Goal: Check status: Check status

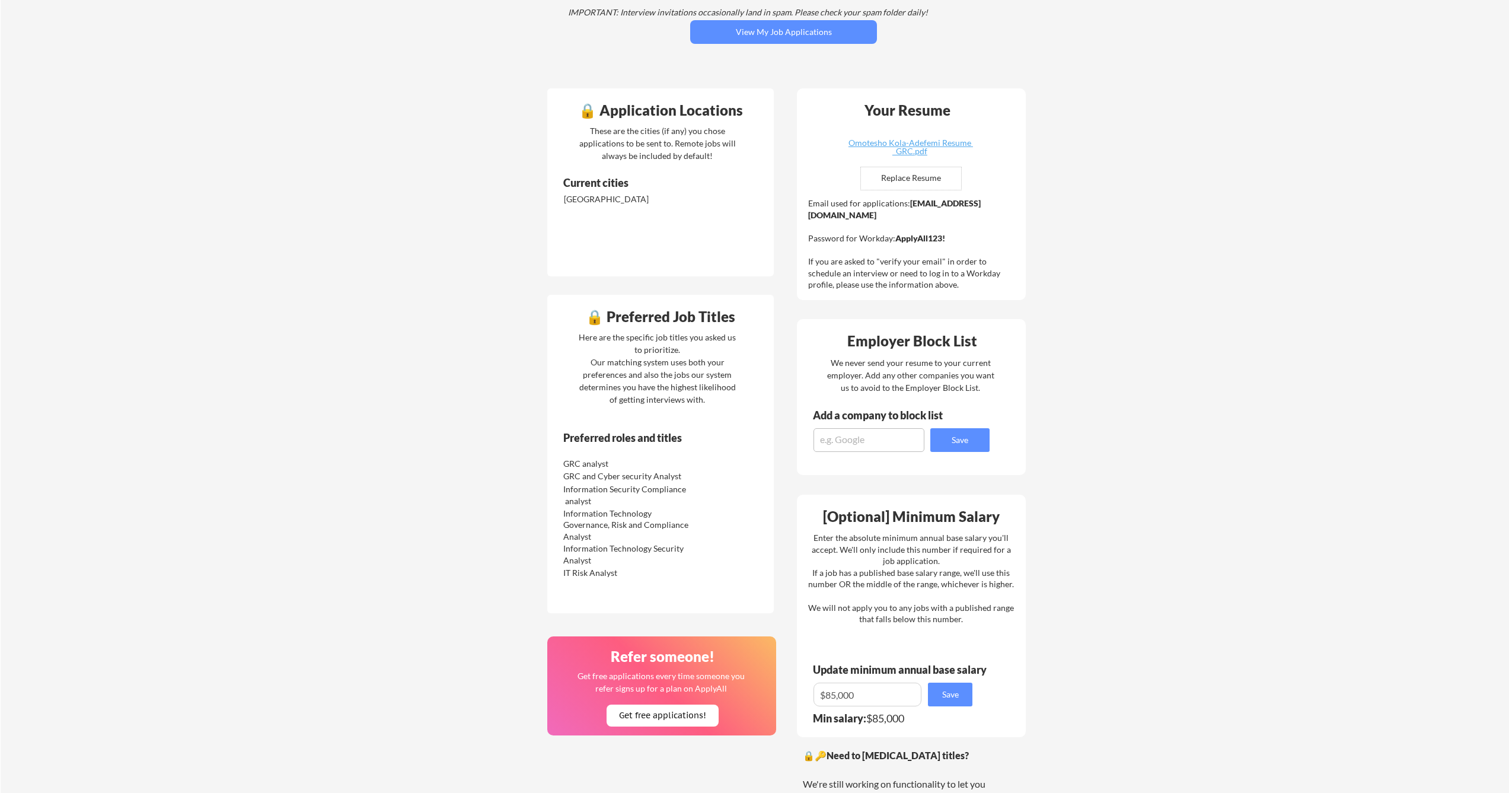
scroll to position [185, 0]
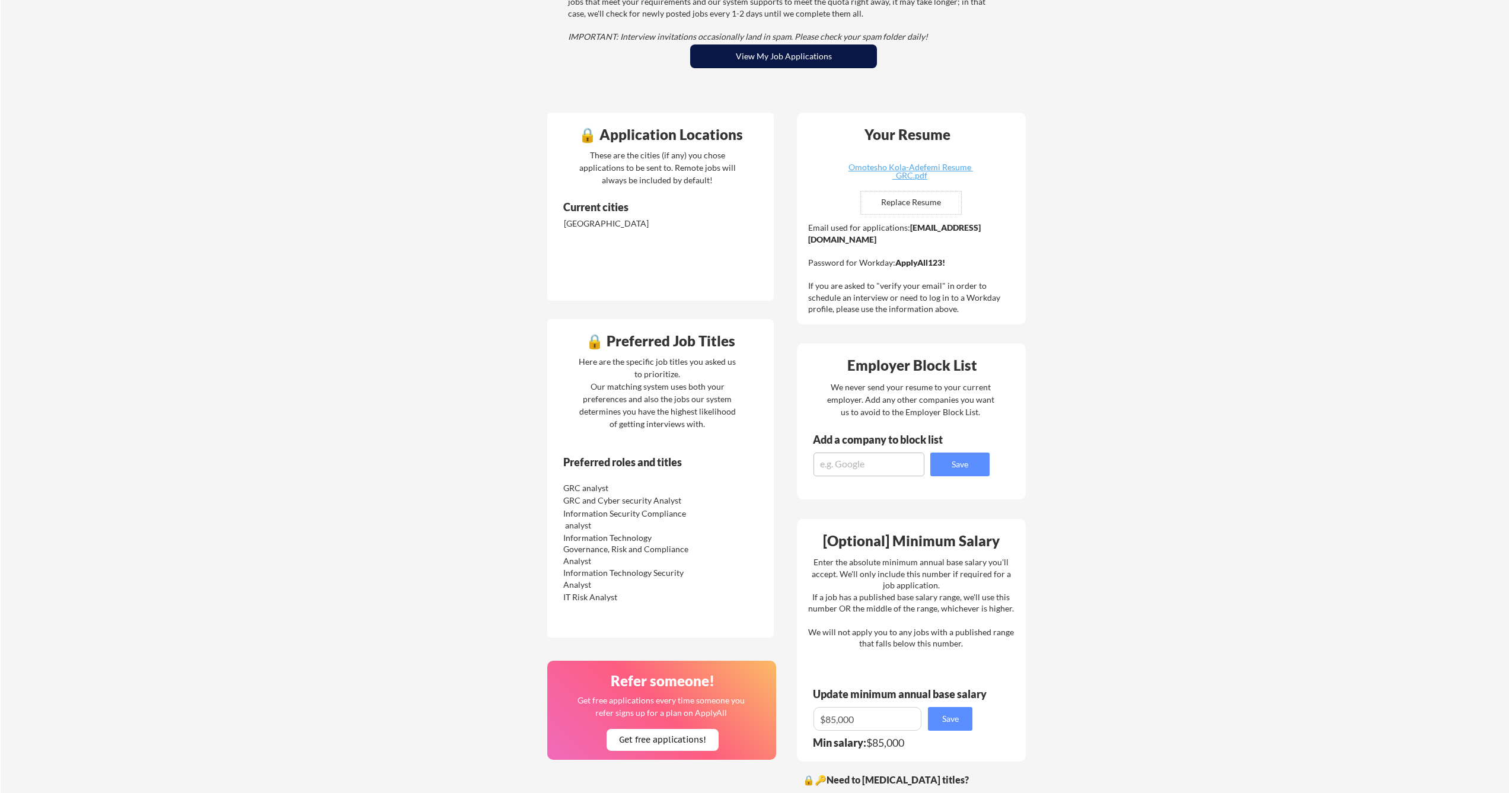
click at [798, 56] on button "View My Job Applications" at bounding box center [783, 56] width 187 height 24
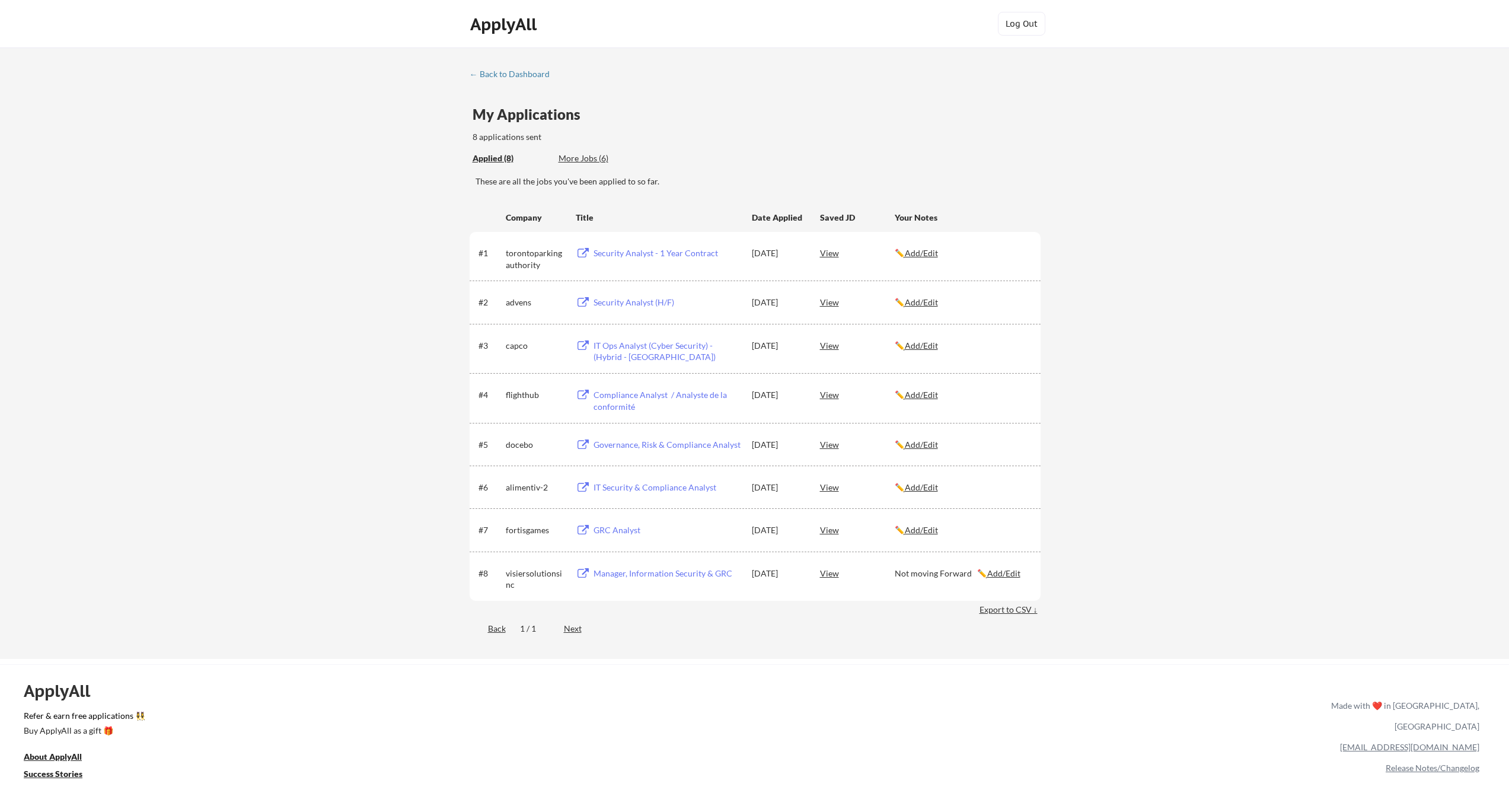
click at [934, 530] on u "Add/Edit" at bounding box center [921, 530] width 33 height 10
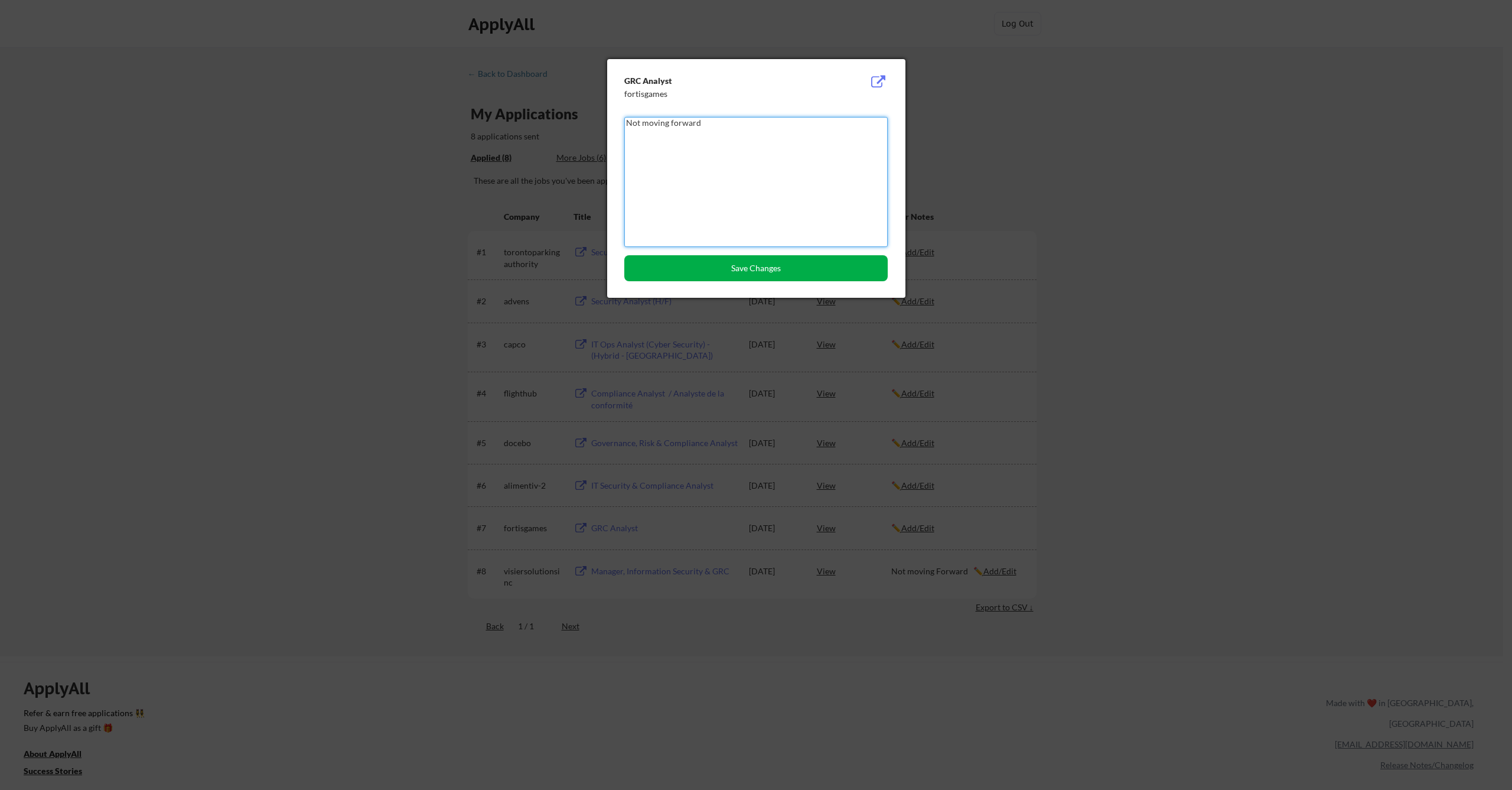
type textarea "Not moving forward"
click at [740, 280] on button "Save Changes" at bounding box center [756, 268] width 264 height 26
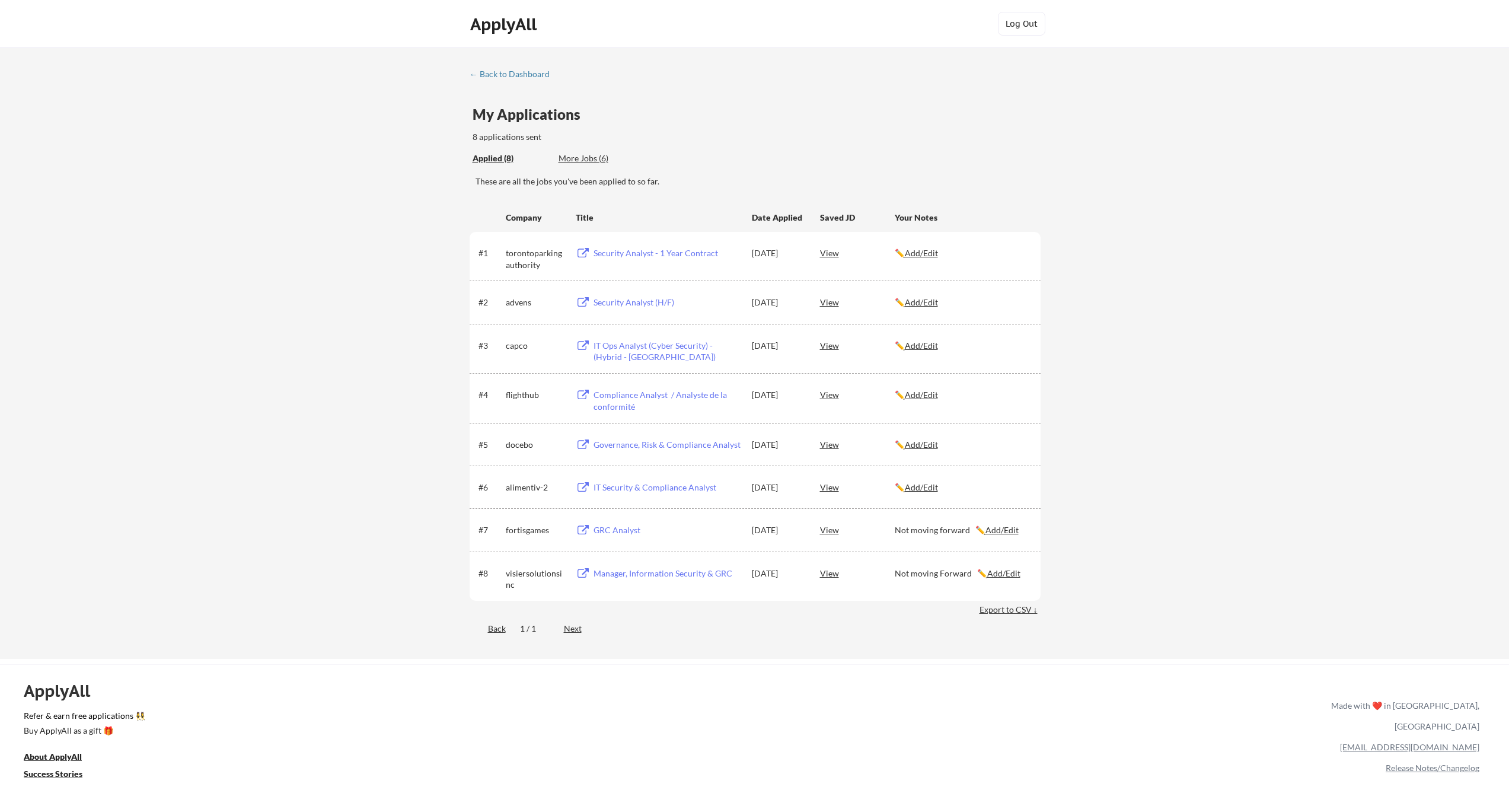
click at [606, 148] on div "Applied (8) More Jobs (6)" at bounding box center [559, 158] width 173 height 24
click at [594, 158] on div "More Jobs (6)" at bounding box center [602, 158] width 87 height 12
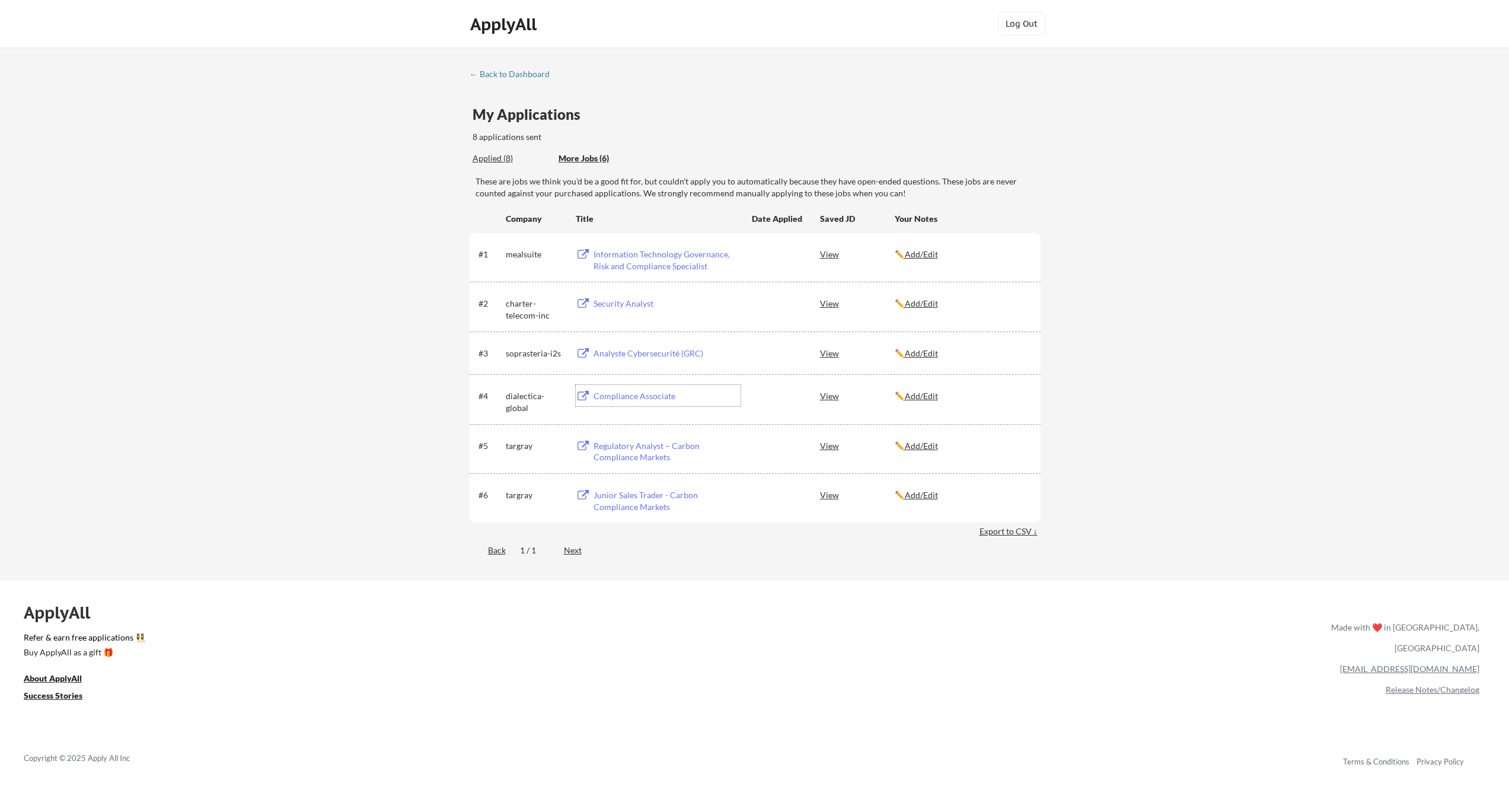
click at [644, 391] on div "Compliance Associate" at bounding box center [667, 396] width 147 height 12
click at [825, 305] on div "View" at bounding box center [857, 302] width 75 height 21
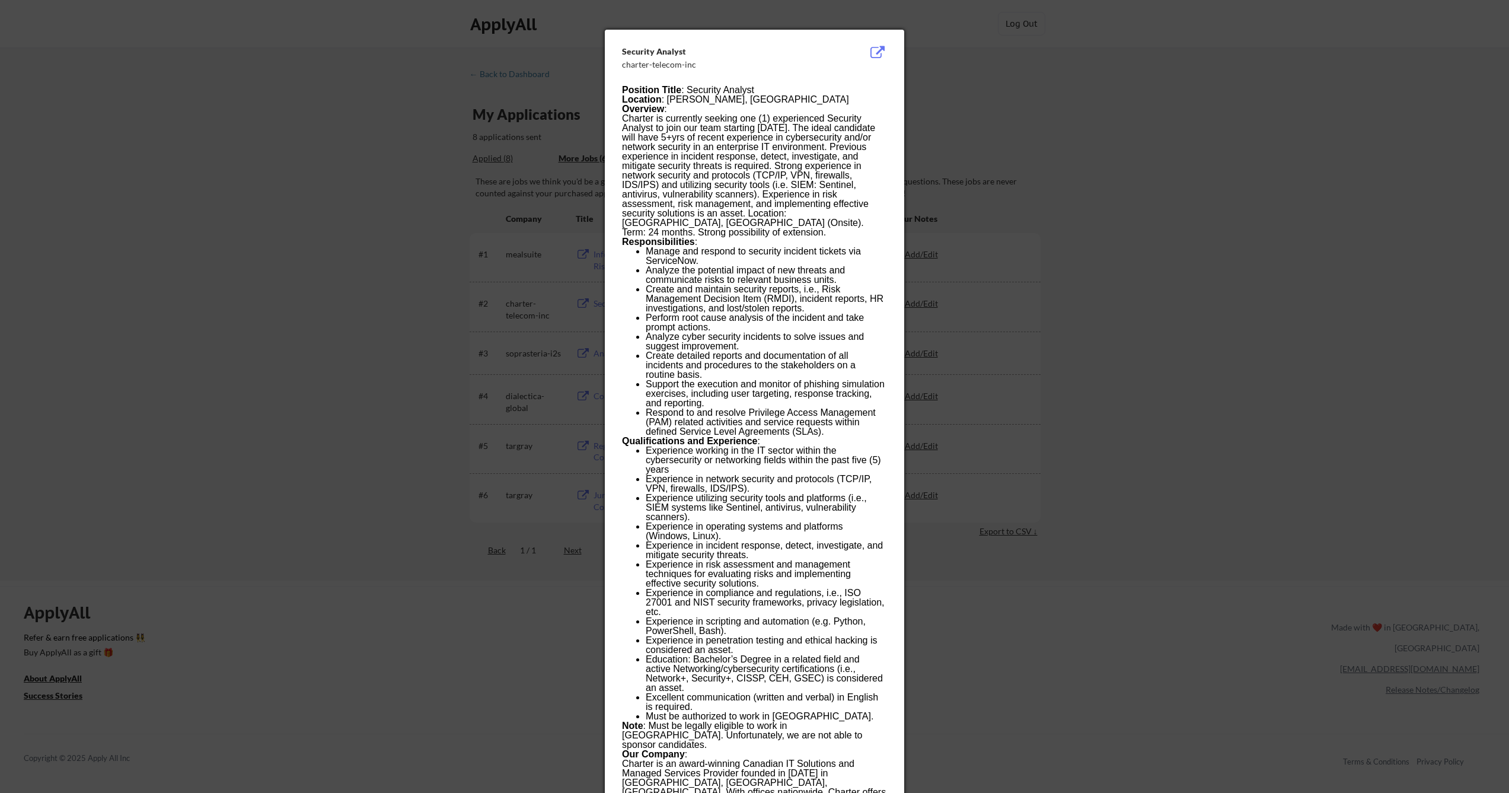
click at [1181, 119] on div at bounding box center [754, 396] width 1509 height 793
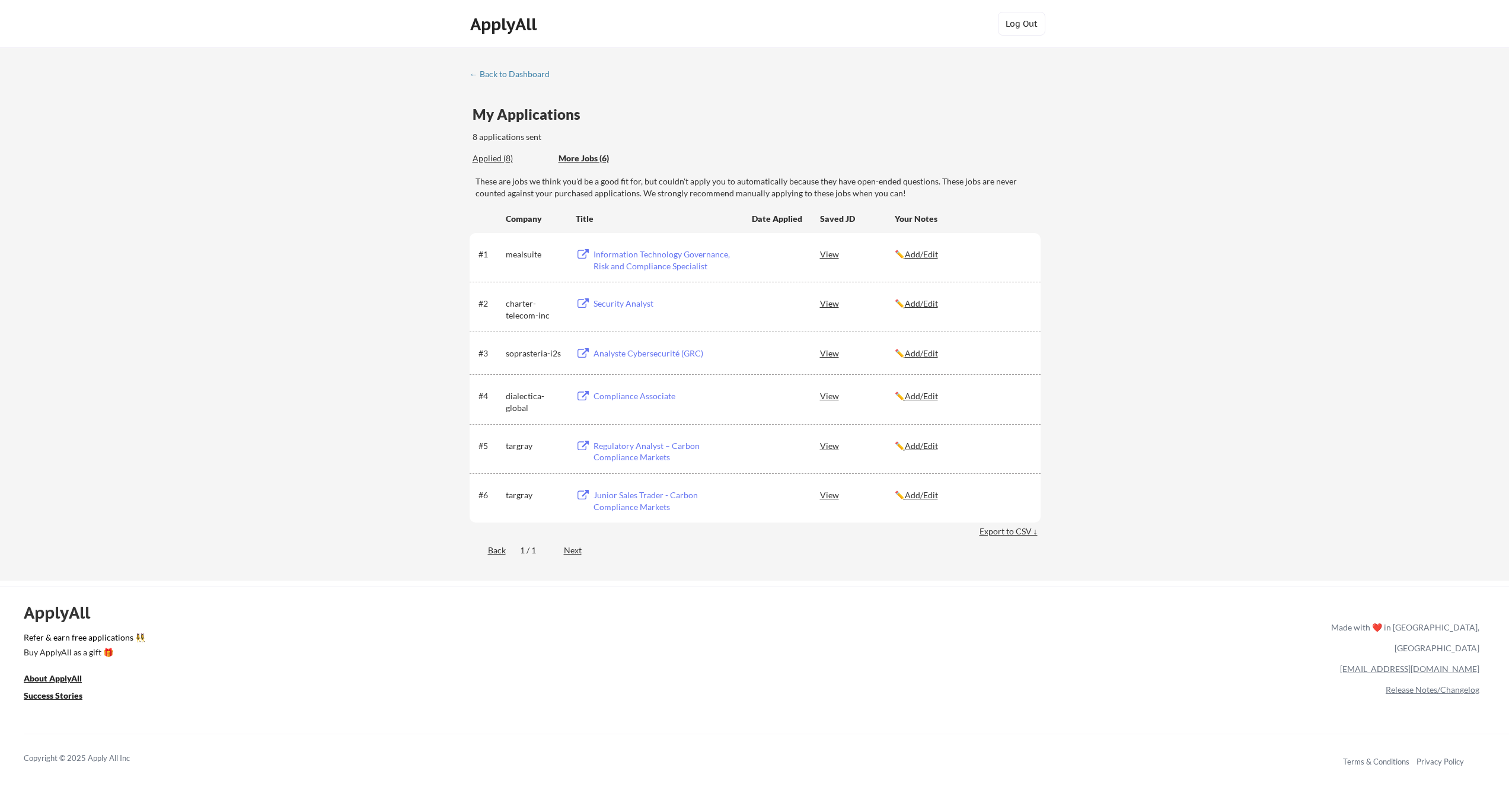
click at [504, 161] on div "Applied (8)" at bounding box center [511, 158] width 77 height 12
